Goal: Use online tool/utility: Use online tool/utility

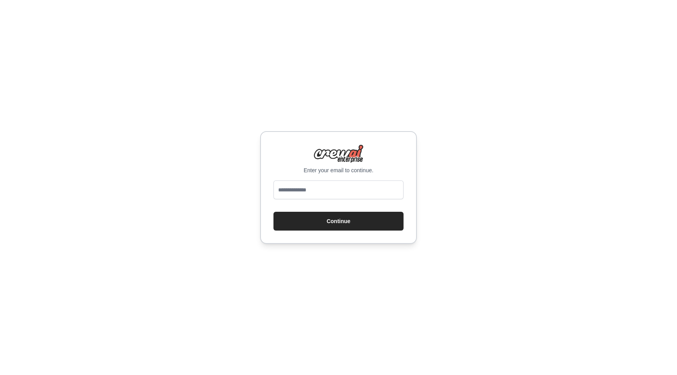
click at [342, 188] on input "email" at bounding box center [338, 189] width 130 height 19
click at [341, 195] on input "email" at bounding box center [338, 189] width 130 height 19
type input "**********"
click at [350, 224] on button "Continue" at bounding box center [338, 221] width 130 height 19
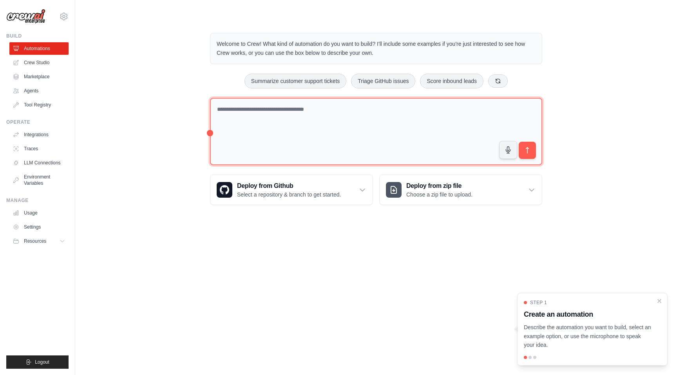
click at [285, 116] on textarea at bounding box center [376, 132] width 332 height 68
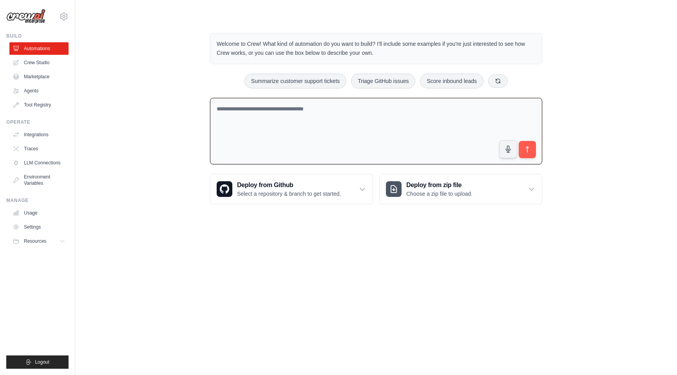
paste textarea "**********"
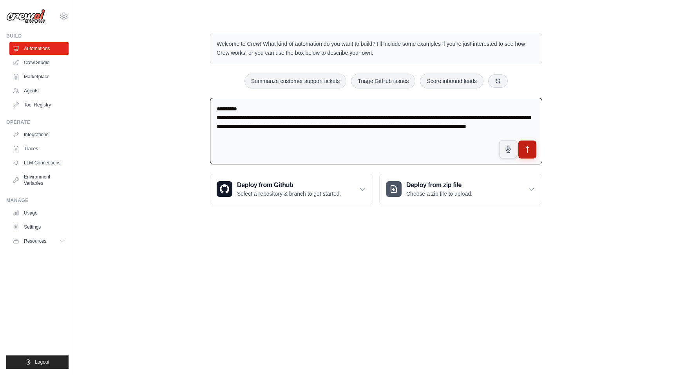
type textarea "**********"
click at [531, 150] on icon "submit" at bounding box center [527, 150] width 8 height 8
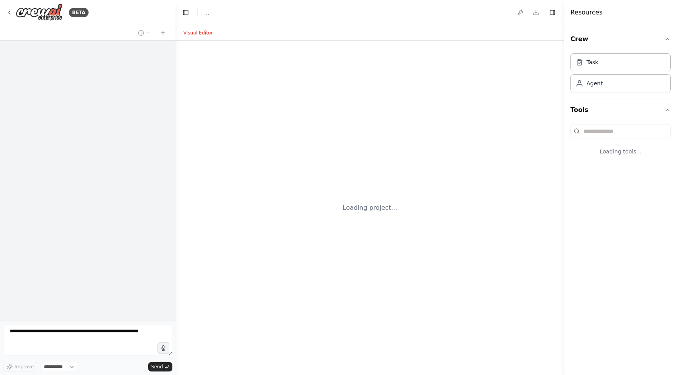
select select "****"
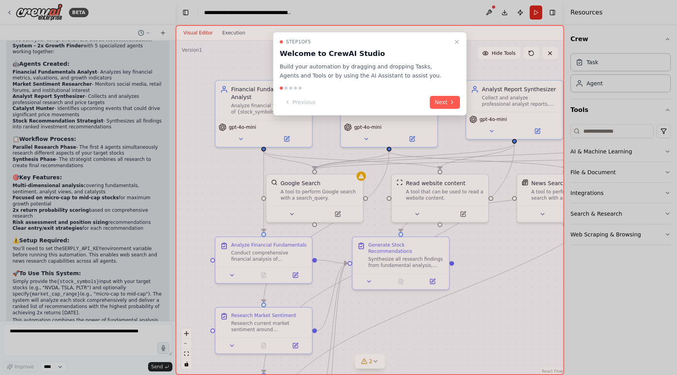
scroll to position [743, 0]
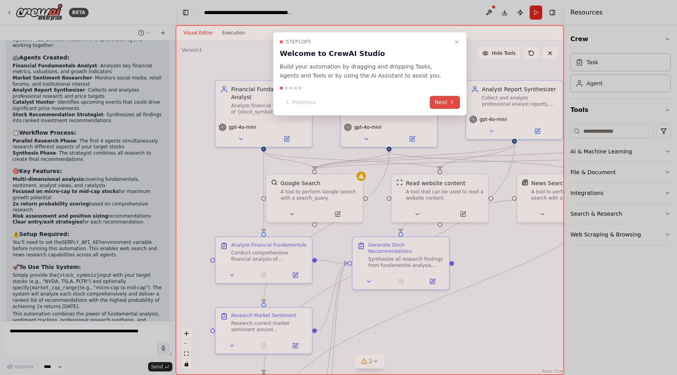
click at [450, 100] on icon at bounding box center [452, 102] width 6 height 6
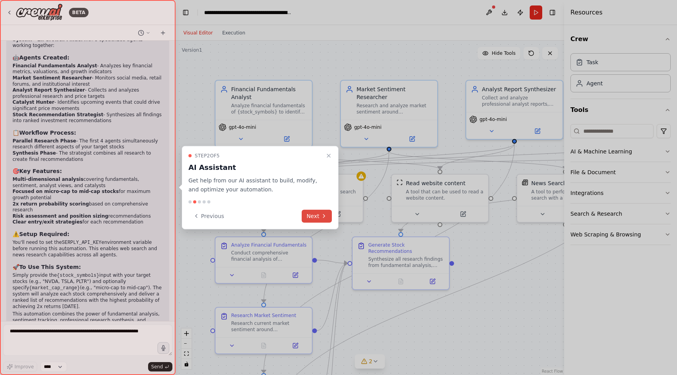
click at [322, 213] on icon at bounding box center [324, 216] width 6 height 6
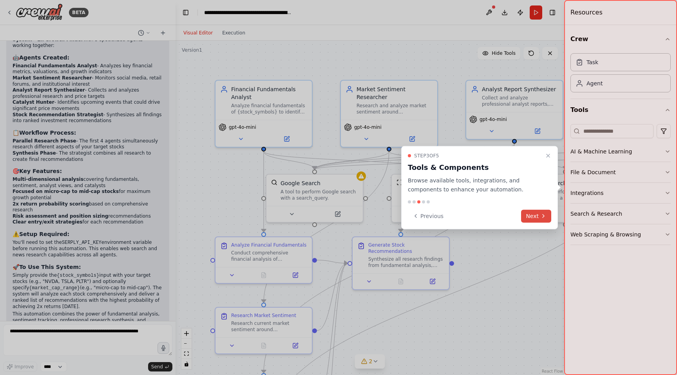
click at [537, 217] on button "Next" at bounding box center [536, 215] width 30 height 13
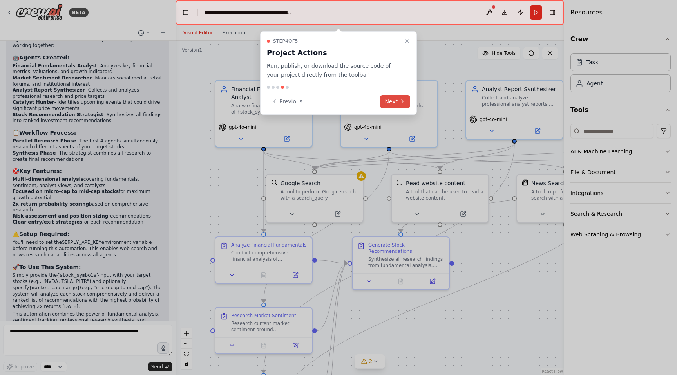
click at [401, 105] on button "Next" at bounding box center [395, 101] width 30 height 13
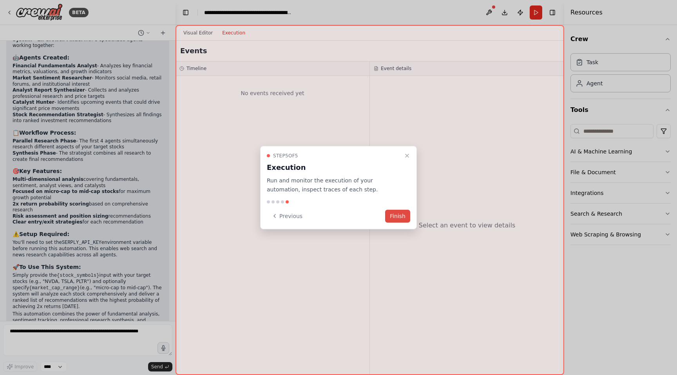
click at [401, 214] on button "Finish" at bounding box center [397, 215] width 25 height 13
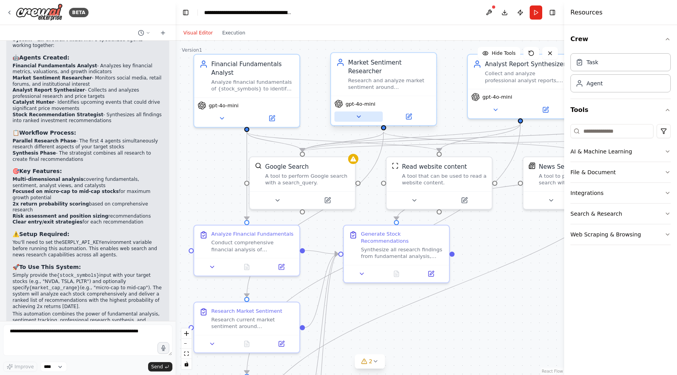
click at [358, 117] on icon at bounding box center [359, 117] width 4 height 2
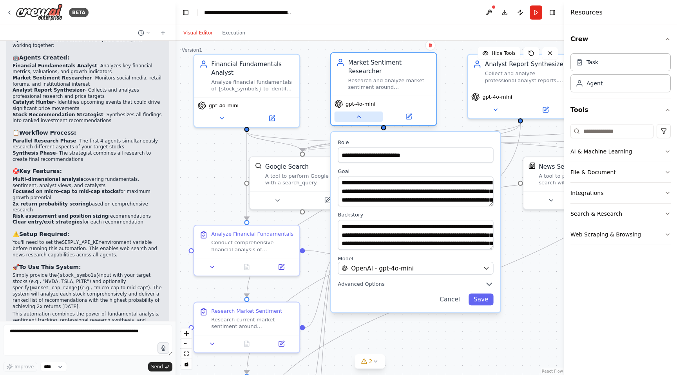
click at [360, 115] on icon at bounding box center [358, 116] width 7 height 7
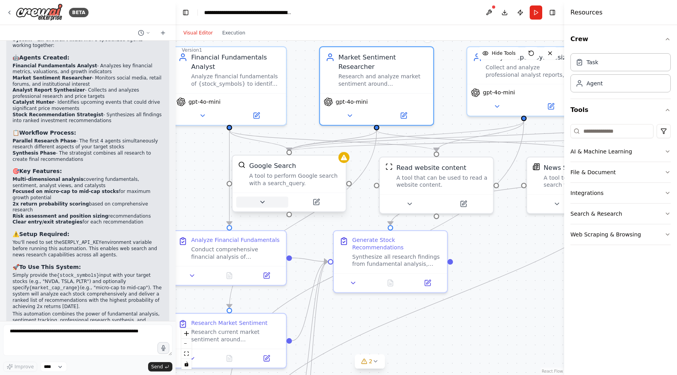
click at [261, 202] on icon at bounding box center [262, 202] width 4 height 2
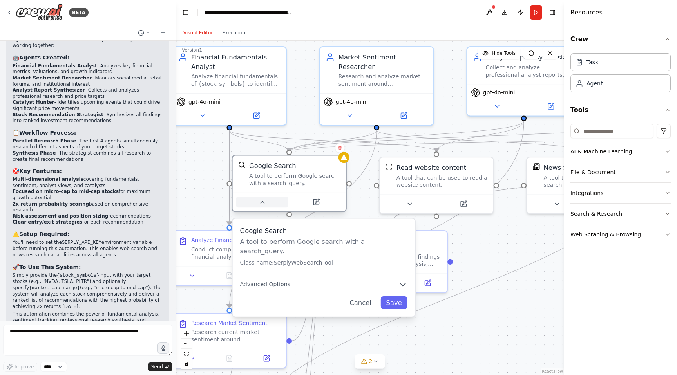
click at [262, 202] on icon at bounding box center [262, 202] width 4 height 2
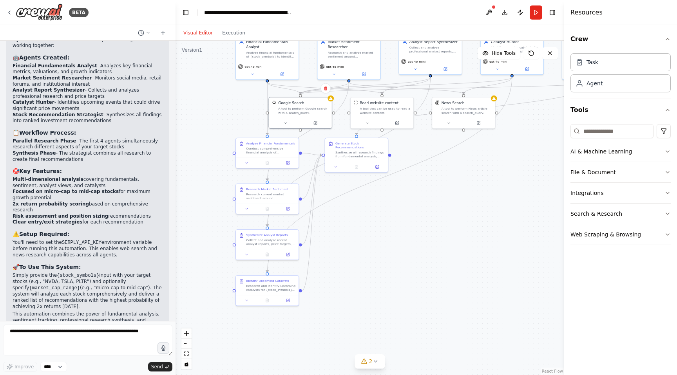
drag, startPoint x: 444, startPoint y: 270, endPoint x: 440, endPoint y: 157, distance: 112.8
click at [440, 157] on div ".deletable-edge-delete-btn { width: 20px; height: 20px; border: 0px solid #ffff…" at bounding box center [369, 208] width 388 height 334
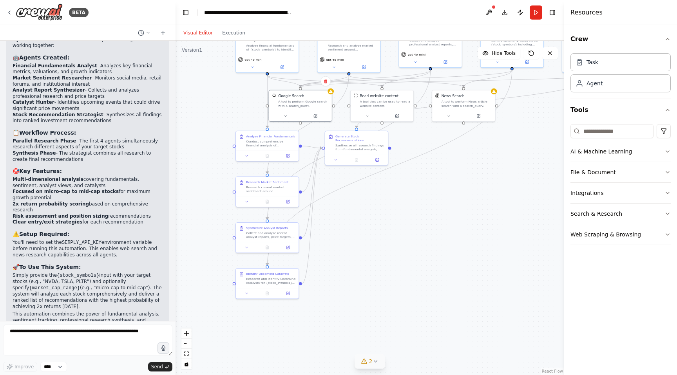
click at [370, 360] on span "2" at bounding box center [371, 361] width 4 height 8
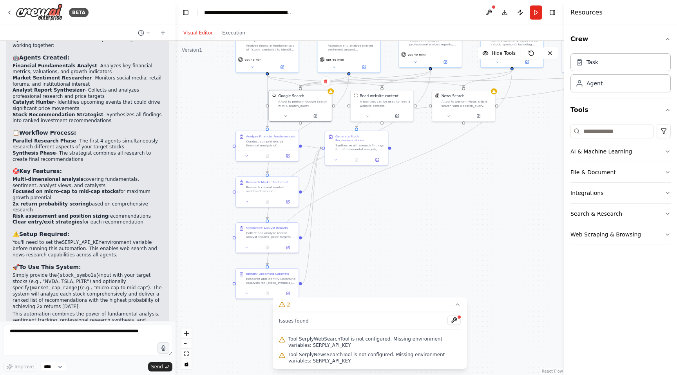
click at [347, 341] on span "Tool SerplyWebSearchTool is not configured. Missing environment variables: SERP…" at bounding box center [374, 342] width 172 height 13
click at [455, 320] on button at bounding box center [453, 320] width 13 height 9
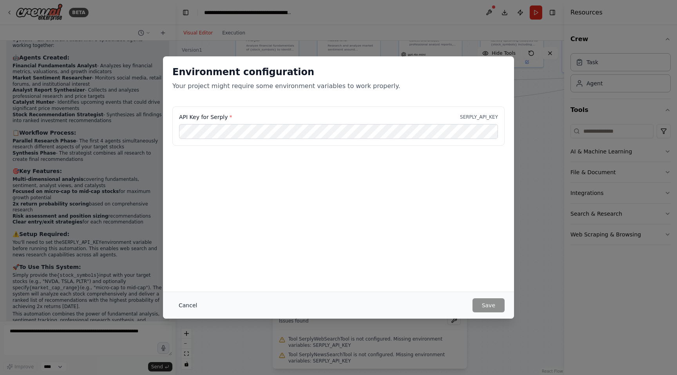
click at [179, 307] on button "Cancel" at bounding box center [187, 305] width 31 height 14
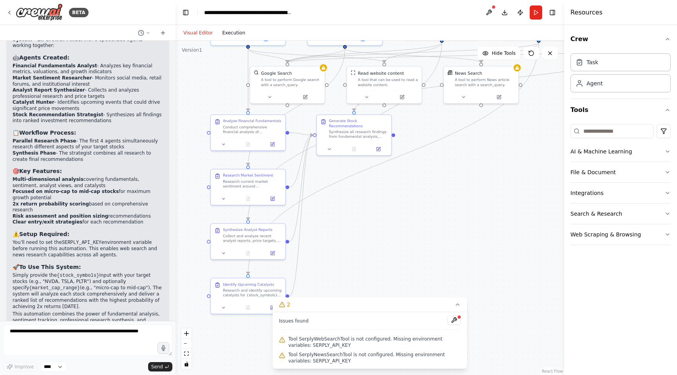
click at [236, 35] on button "Execution" at bounding box center [233, 32] width 32 height 9
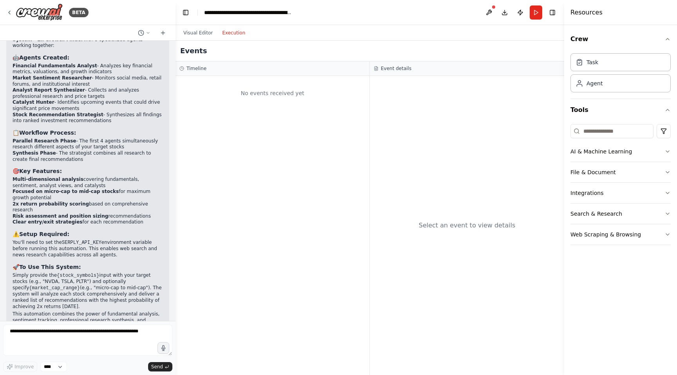
click at [251, 94] on div "No events received yet" at bounding box center [272, 93] width 186 height 27
click at [269, 96] on div "No events received yet" at bounding box center [272, 93] width 186 height 27
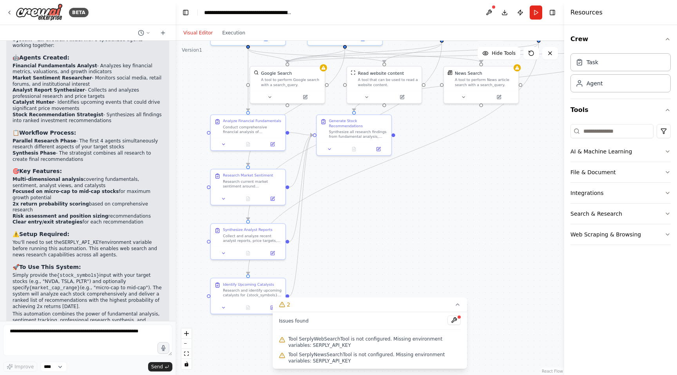
click at [203, 33] on button "Visual Editor" at bounding box center [198, 32] width 39 height 9
click at [536, 14] on button "Run" at bounding box center [535, 12] width 13 height 14
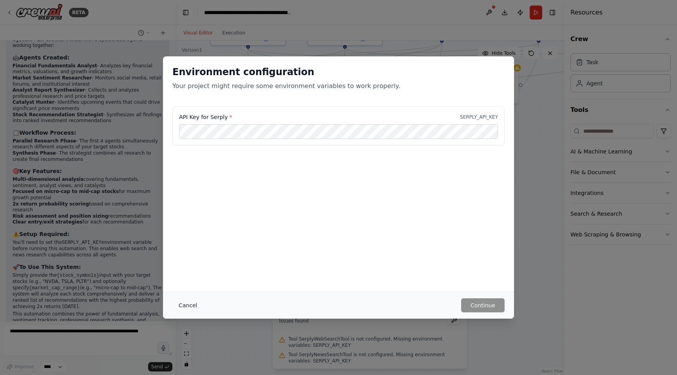
click at [188, 305] on button "Cancel" at bounding box center [187, 305] width 31 height 14
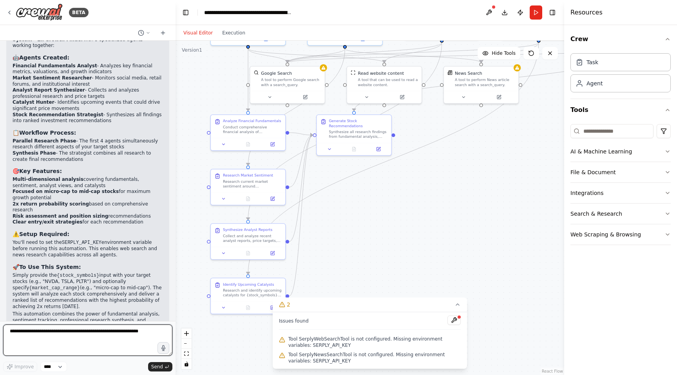
click at [80, 336] on textarea at bounding box center [87, 340] width 169 height 31
drag, startPoint x: 71, startPoint y: 332, endPoint x: 72, endPoint y: 341, distance: 8.7
click at [71, 333] on textarea "**********" at bounding box center [87, 340] width 169 height 31
type textarea "**********"
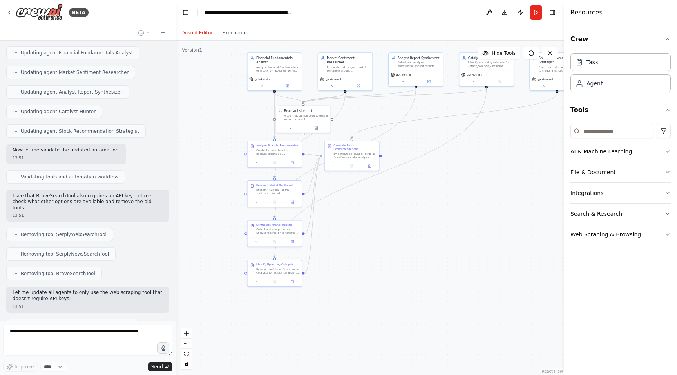
scroll to position [1277, 0]
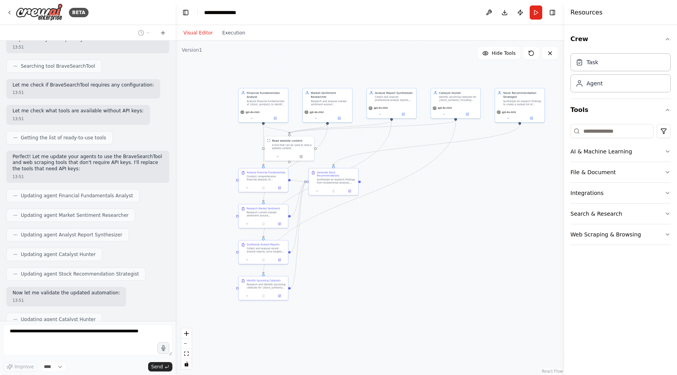
scroll to position [1525, 0]
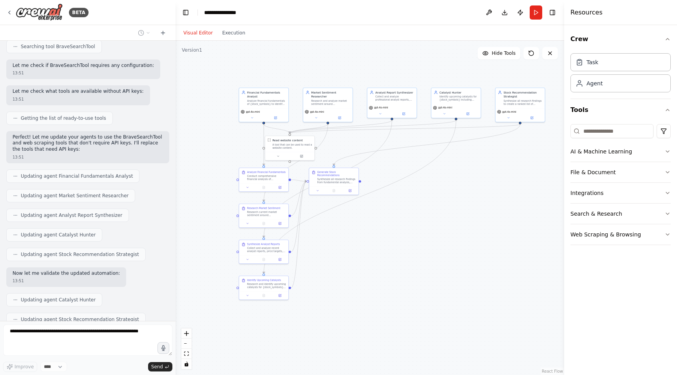
drag, startPoint x: 475, startPoint y: 307, endPoint x: 410, endPoint y: 216, distance: 111.1
click at [410, 216] on div ".deletable-edge-delete-btn { width: 20px; height: 20px; border: 0px solid #ffff…" at bounding box center [369, 208] width 388 height 334
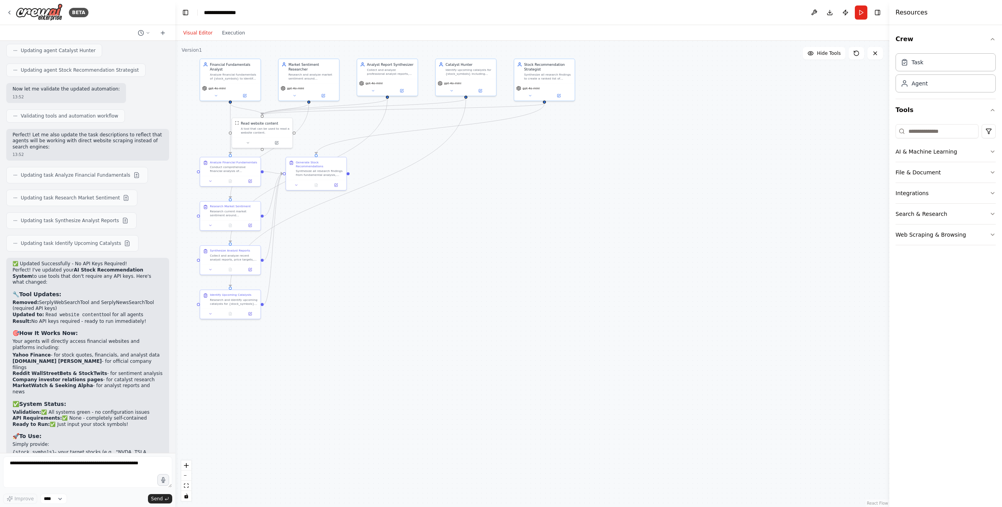
scroll to position [1781, 0]
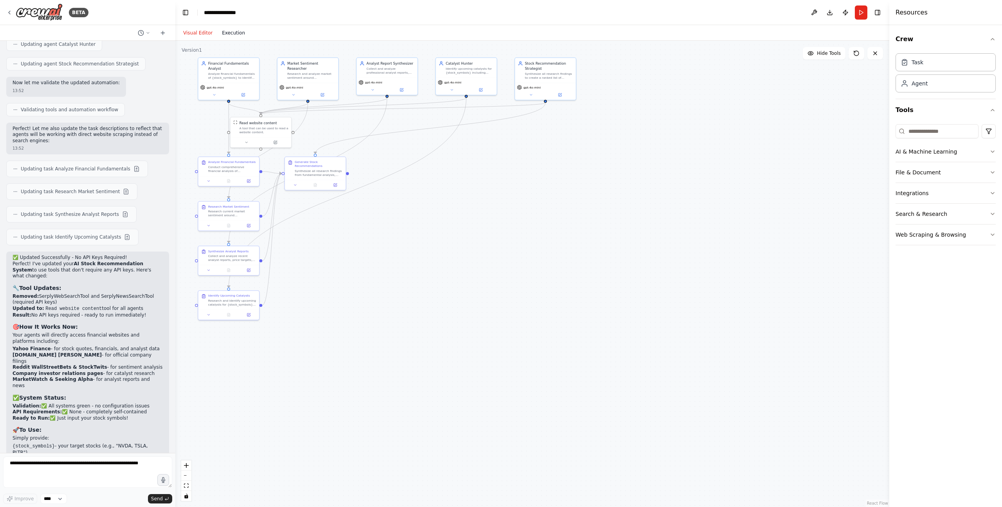
click at [229, 30] on button "Execution" at bounding box center [233, 32] width 32 height 9
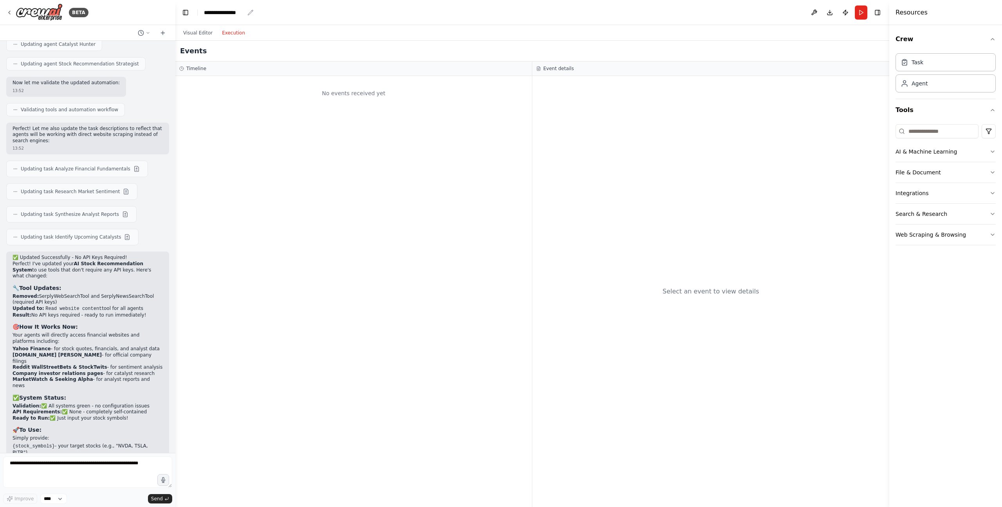
click at [228, 13] on div "**********" at bounding box center [224, 13] width 40 height 8
click at [246, 13] on div "**********" at bounding box center [233, 13] width 59 height 8
drag, startPoint x: 244, startPoint y: 13, endPoint x: 181, endPoint y: 14, distance: 63.0
click at [181, 14] on header "**********" at bounding box center [532, 12] width 714 height 25
click at [272, 129] on div "No events received yet" at bounding box center [353, 291] width 357 height 431
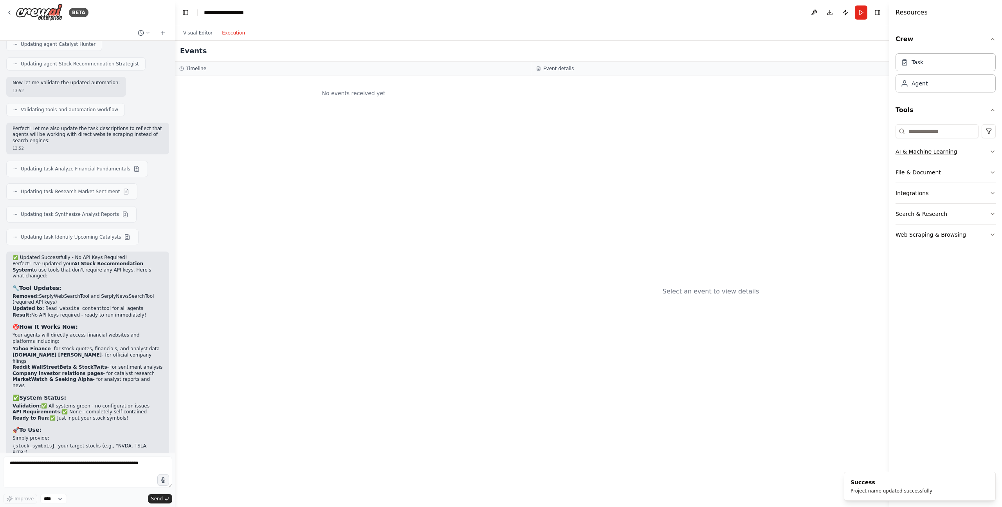
click at [676, 152] on icon "button" at bounding box center [993, 151] width 6 height 6
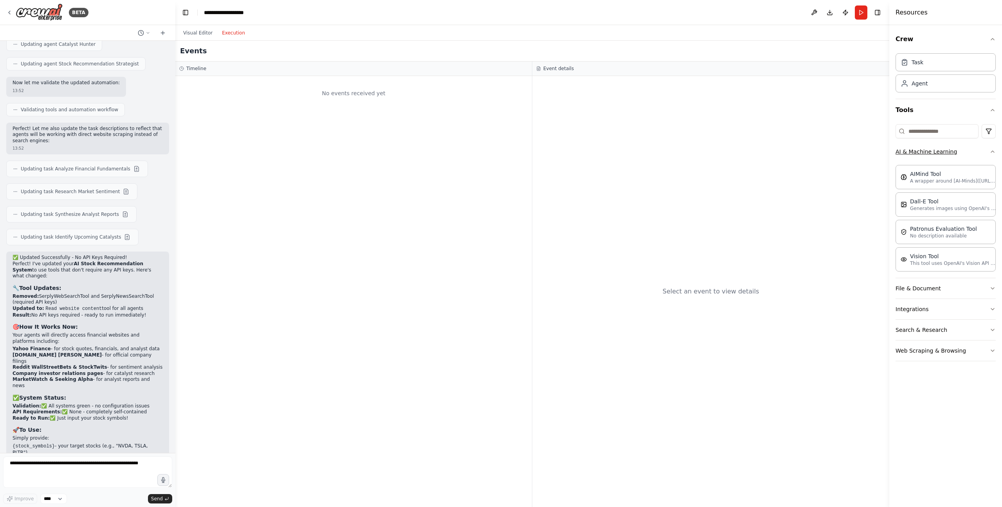
click at [676, 148] on button "AI & Machine Learning" at bounding box center [946, 151] width 100 height 20
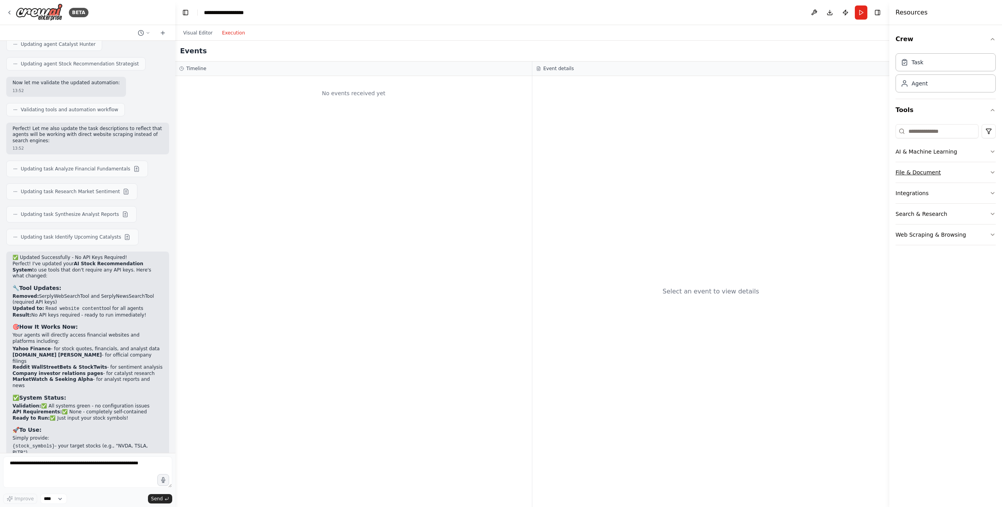
click at [676, 172] on button "File & Document" at bounding box center [946, 172] width 100 height 20
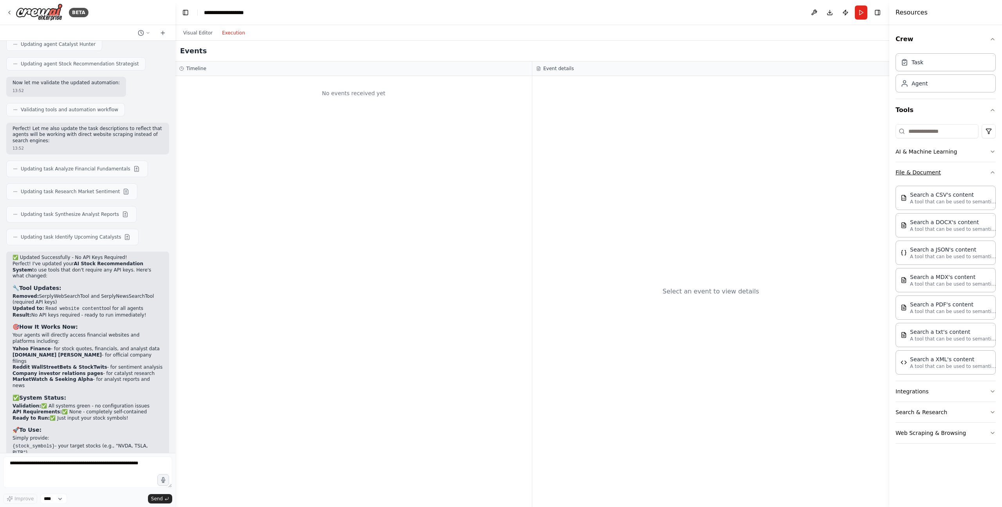
click at [676, 165] on button "File & Document" at bounding box center [946, 172] width 100 height 20
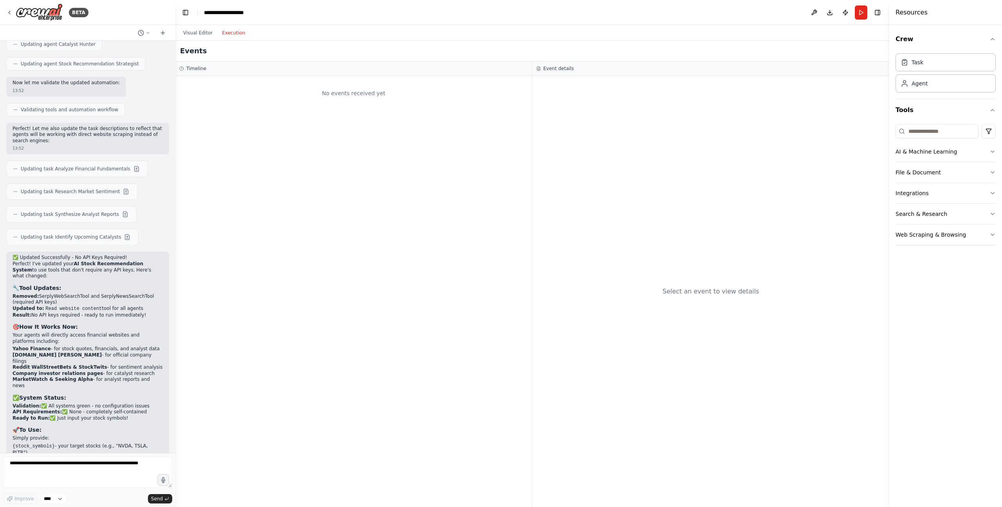
click at [676, 63] on div "Event details" at bounding box center [710, 68] width 357 height 14
click at [198, 33] on button "Visual Editor" at bounding box center [198, 32] width 39 height 9
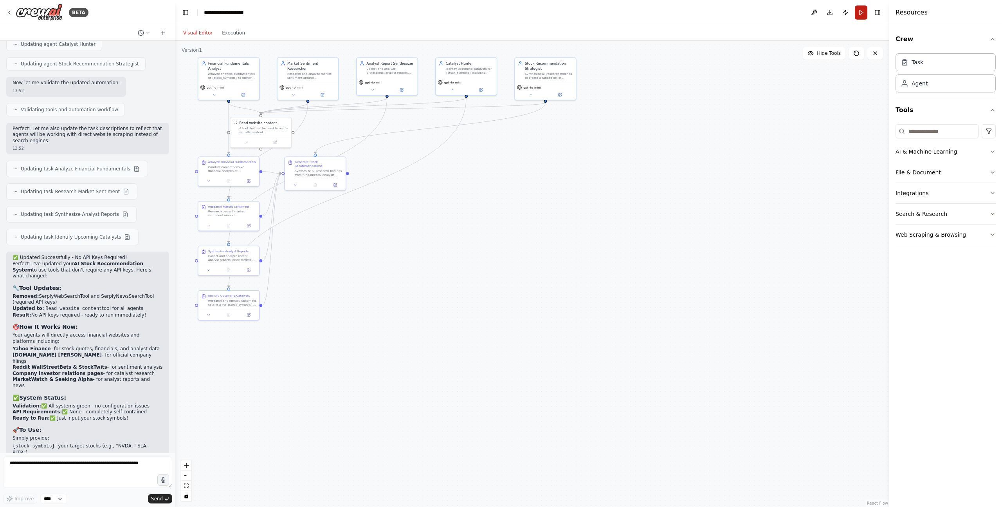
click at [676, 9] on button "Run" at bounding box center [861, 12] width 13 height 14
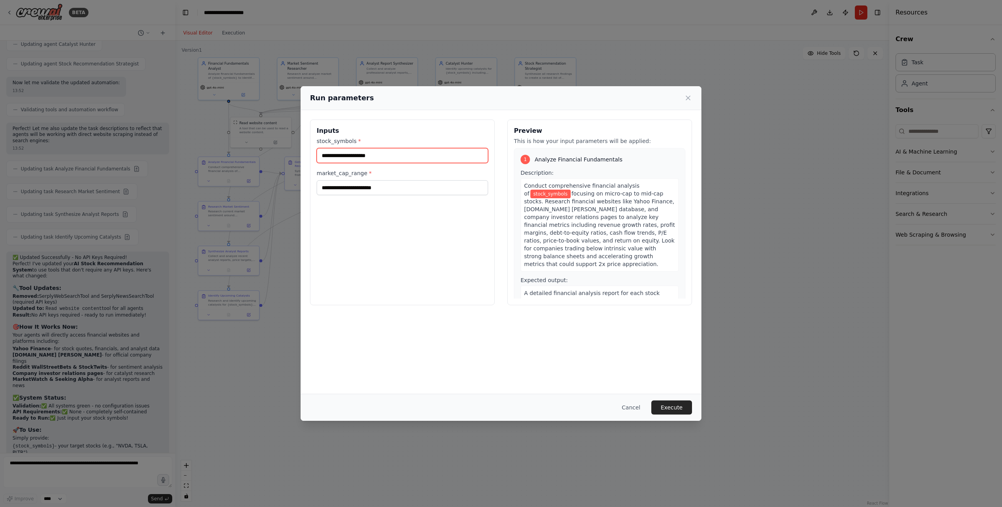
click at [384, 155] on input "stock_symbols *" at bounding box center [402, 155] width 171 height 15
type input "***"
click at [386, 188] on input "market_cap_range *" at bounding box center [402, 187] width 171 height 15
click at [380, 189] on input "market_cap_range *" at bounding box center [402, 187] width 171 height 15
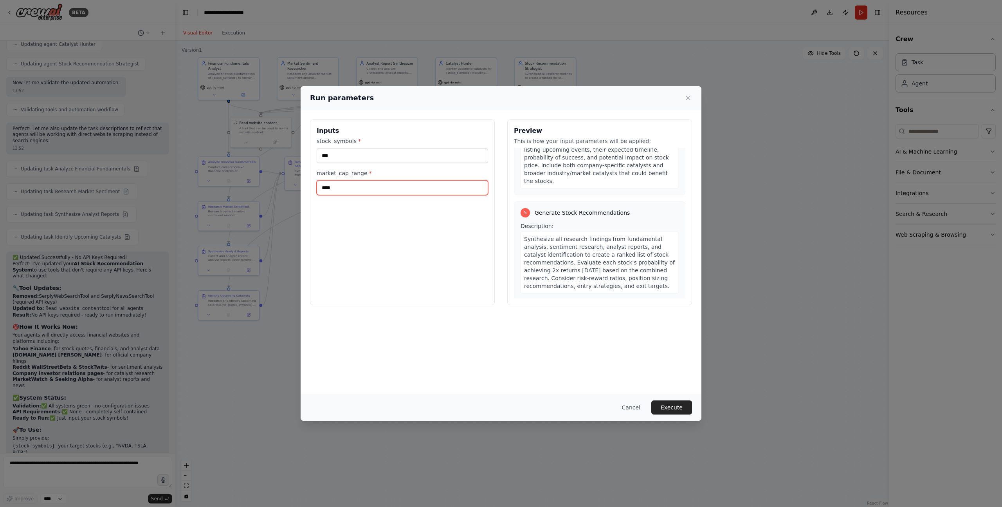
scroll to position [748, 0]
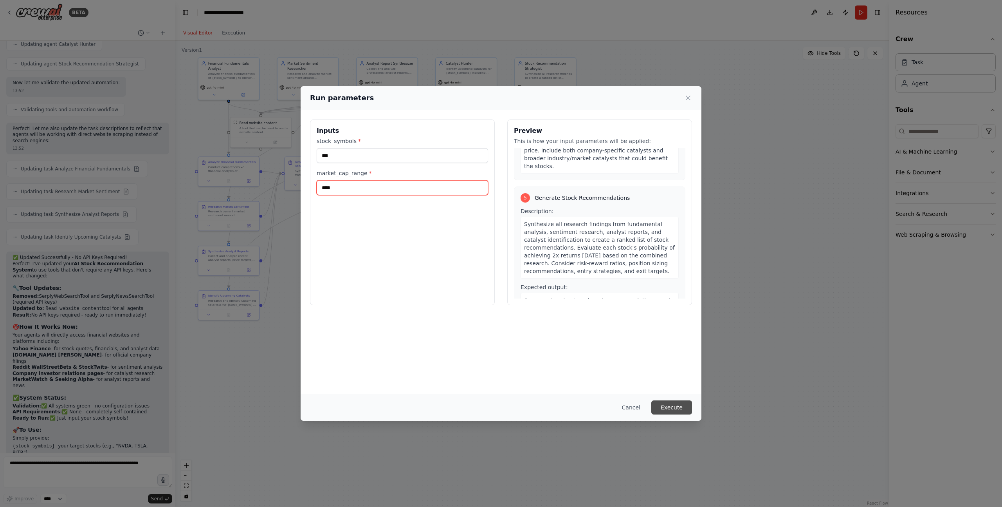
type input "****"
click at [676, 375] on button "Execute" at bounding box center [671, 407] width 41 height 14
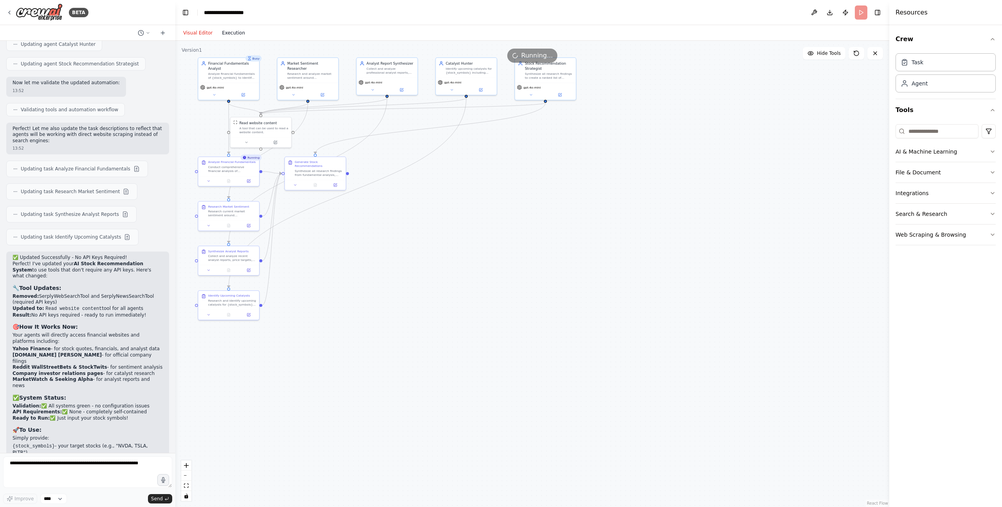
click at [226, 34] on button "Execution" at bounding box center [233, 32] width 32 height 9
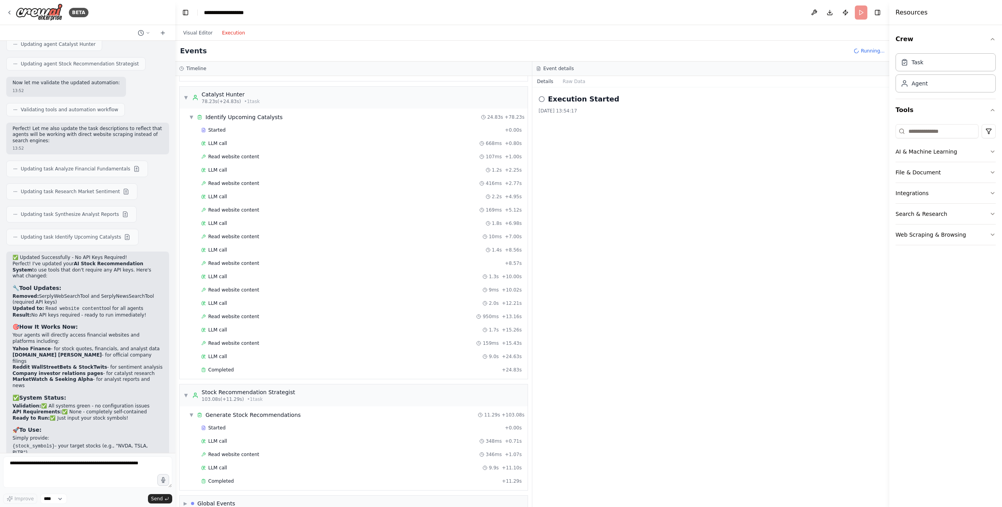
scroll to position [913, 0]
